Goal: Task Accomplishment & Management: Manage account settings

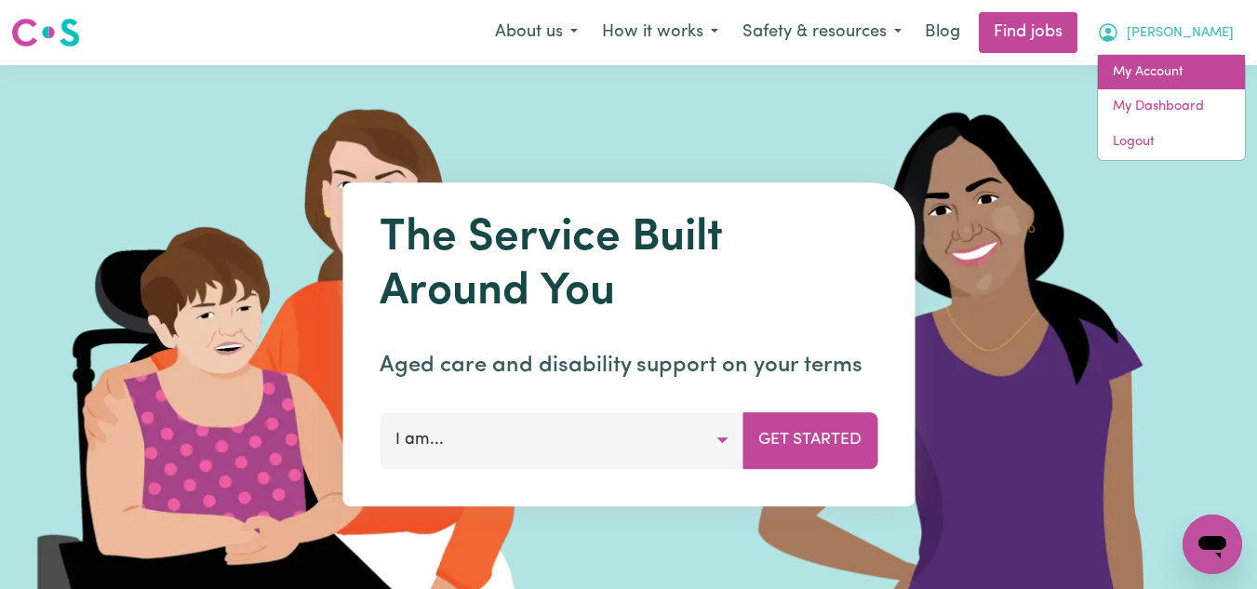
click at [1166, 73] on link "My Account" at bounding box center [1171, 72] width 147 height 35
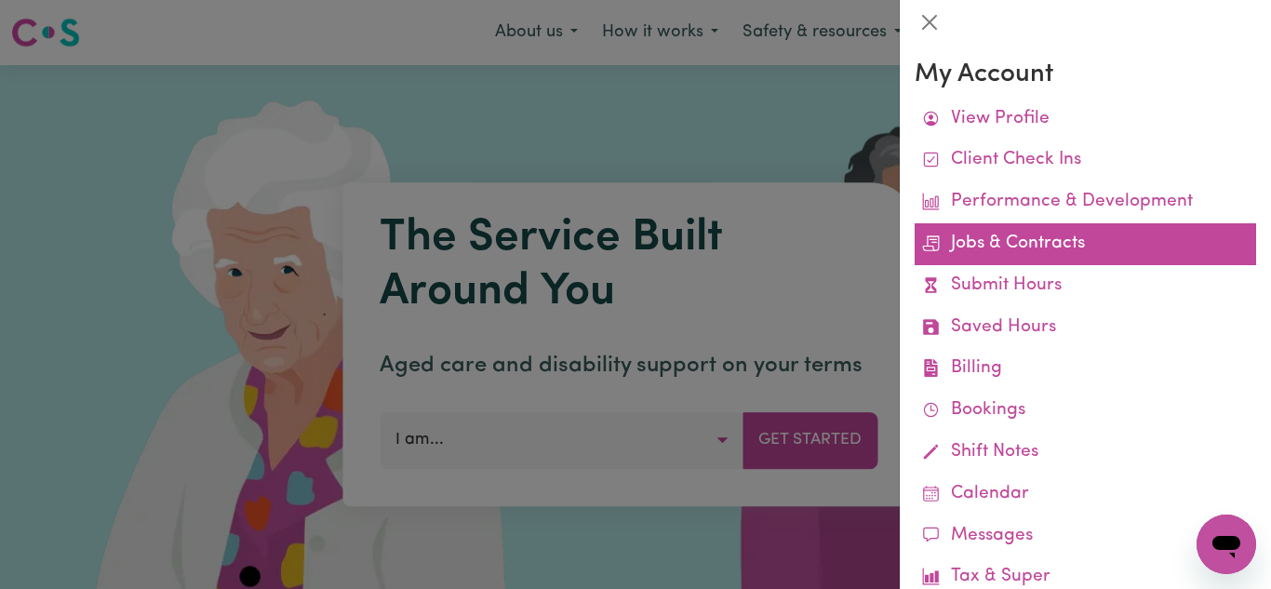
click at [1005, 249] on link "Jobs & Contracts" at bounding box center [1084, 244] width 341 height 42
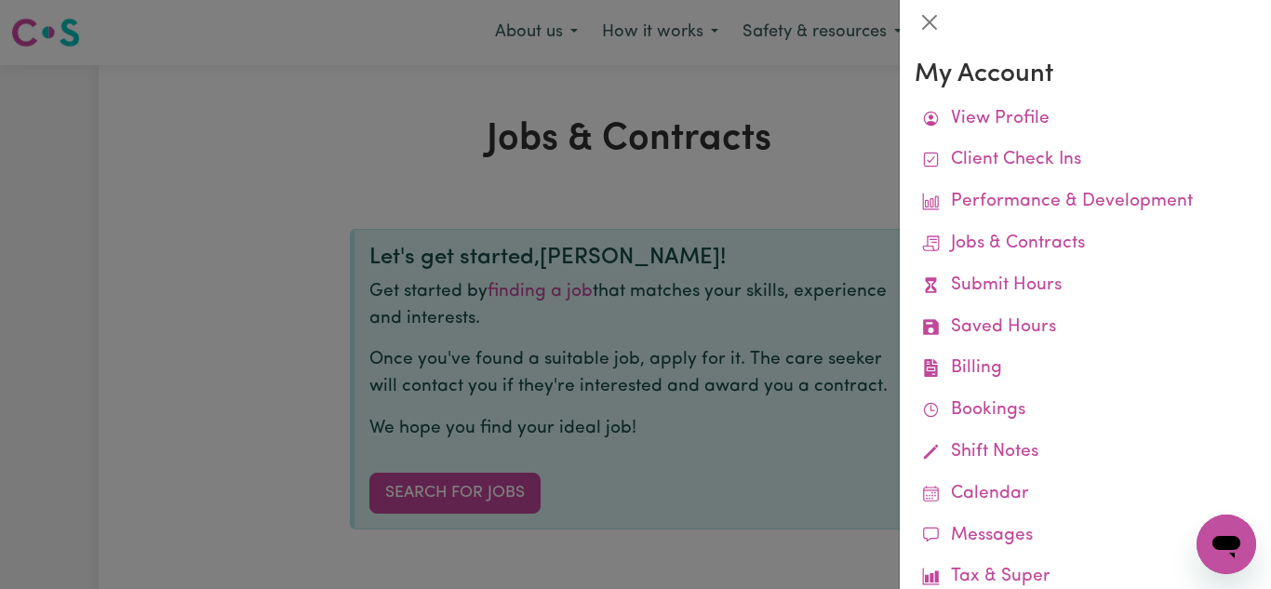
click at [699, 189] on div at bounding box center [635, 294] width 1271 height 589
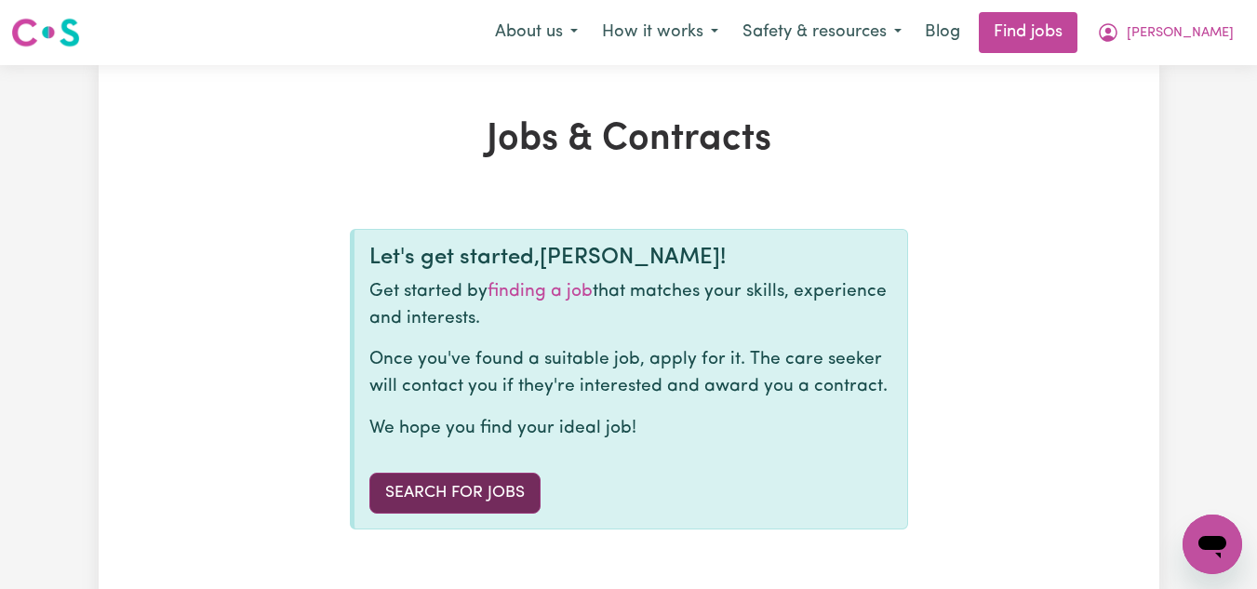
click at [465, 491] on link "Search for Jobs" at bounding box center [454, 493] width 171 height 41
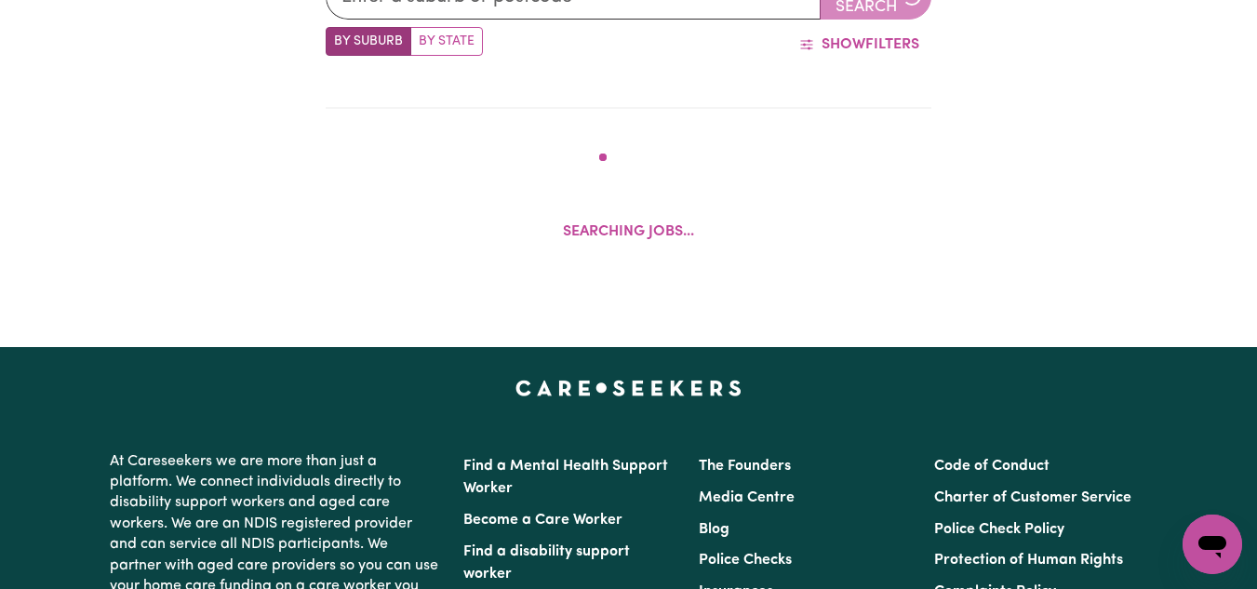
scroll to position [752, 0]
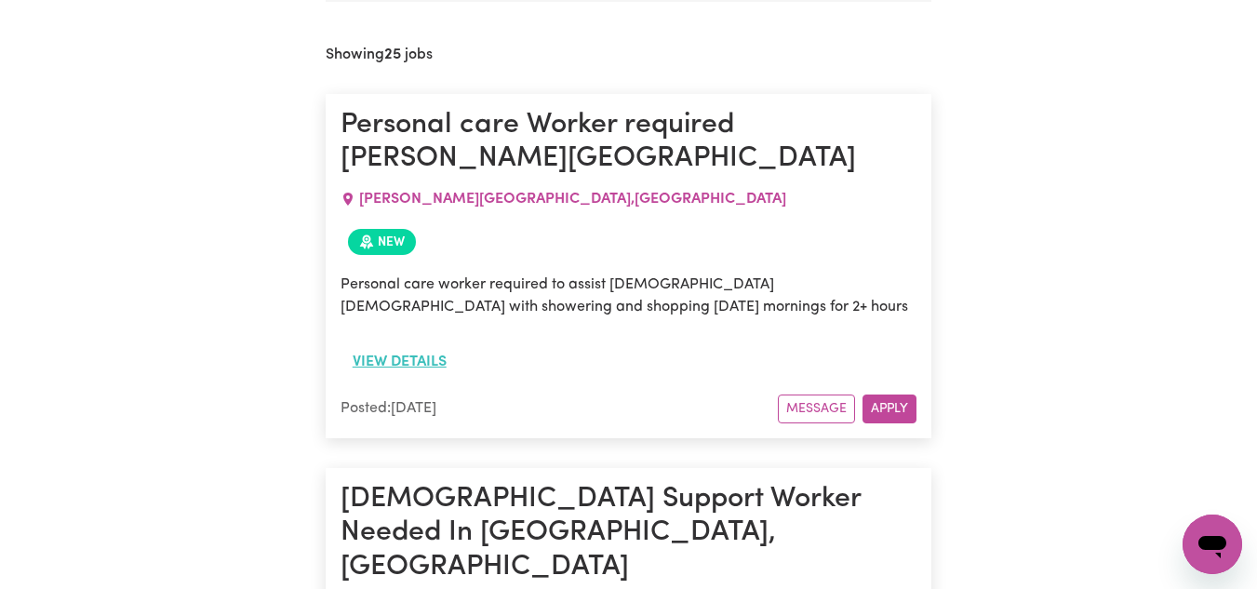
click at [396, 344] on button "View details" at bounding box center [399, 361] width 118 height 35
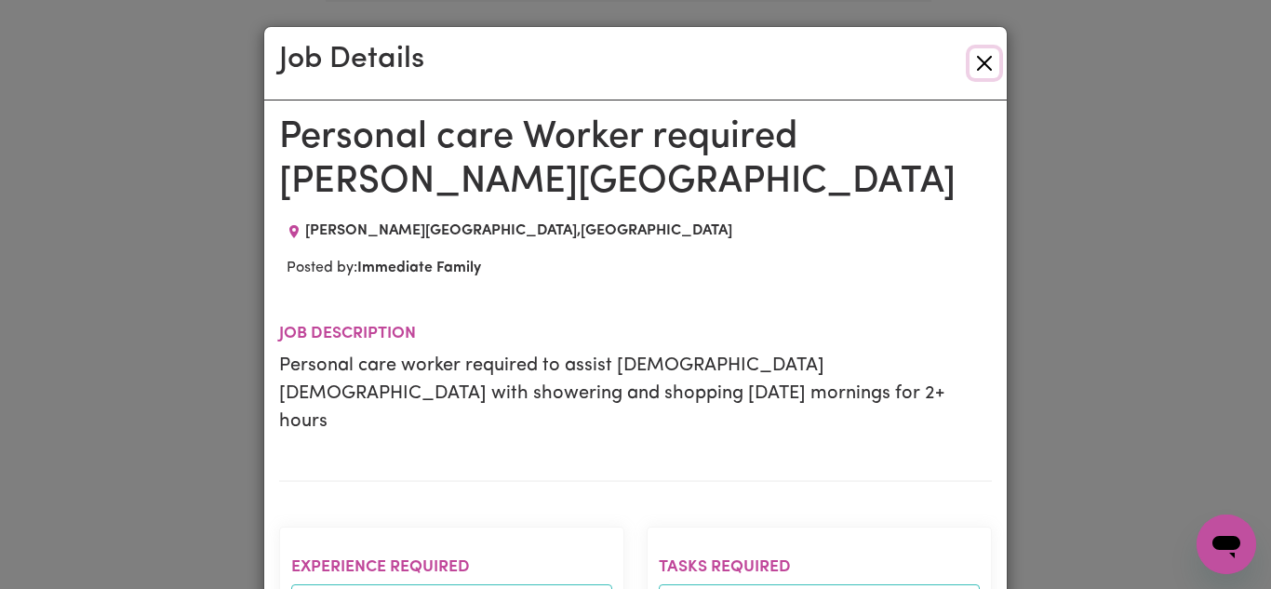
click at [977, 61] on button "Close" at bounding box center [984, 63] width 30 height 30
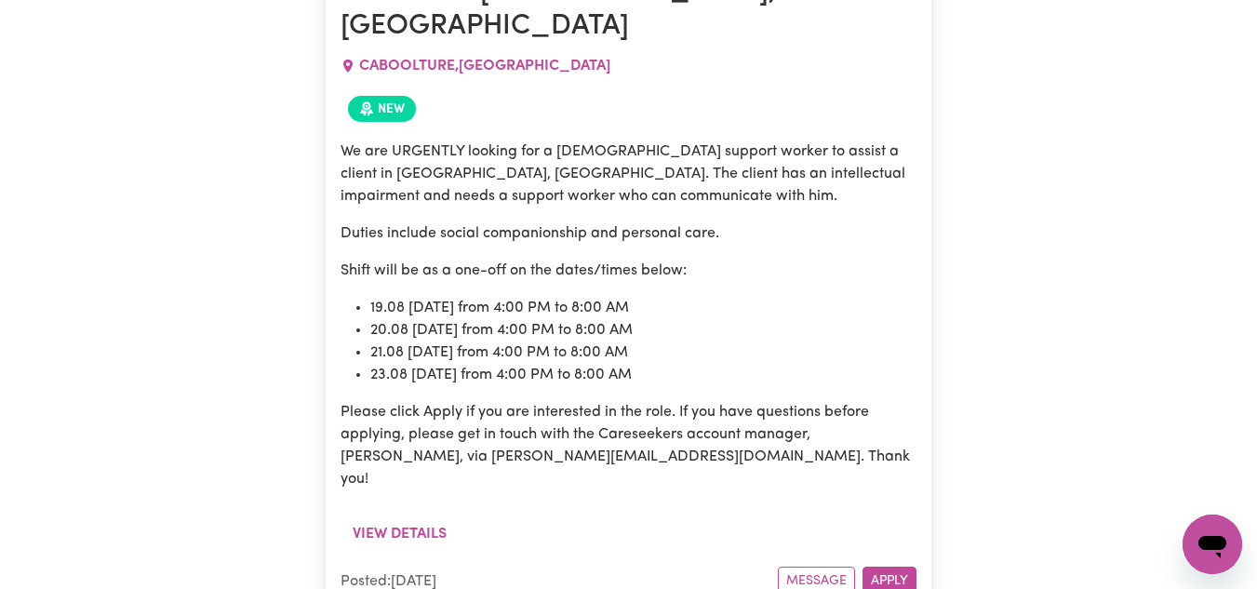
scroll to position [0, 0]
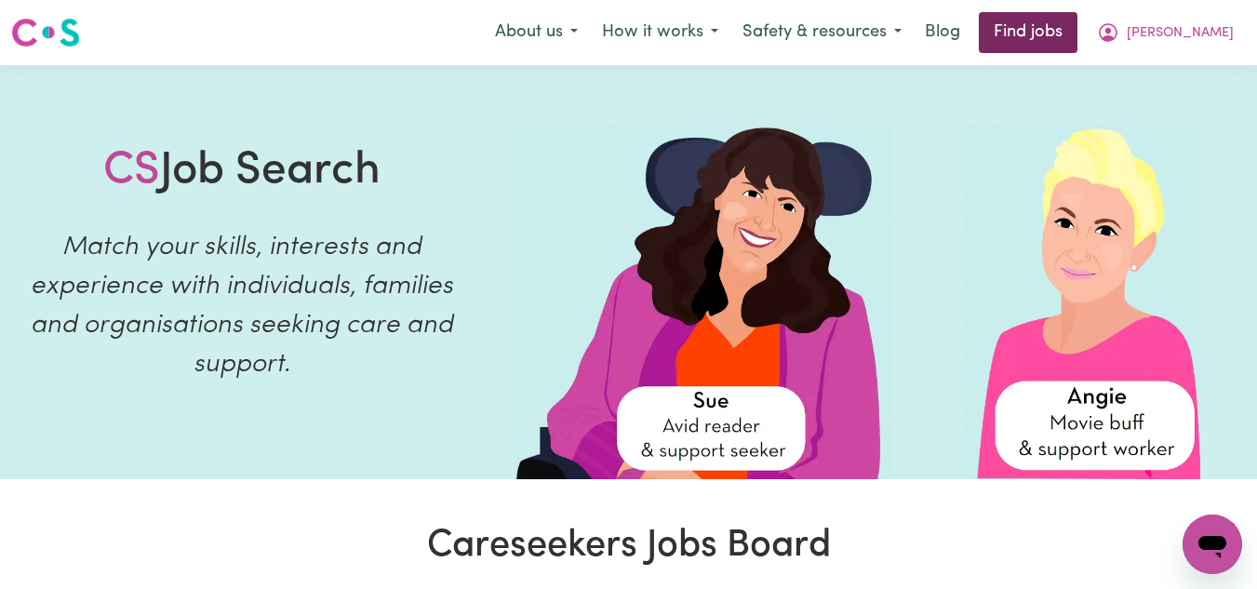
click at [1077, 43] on link "Find jobs" at bounding box center [1028, 32] width 99 height 41
